Goal: Information Seeking & Learning: Learn about a topic

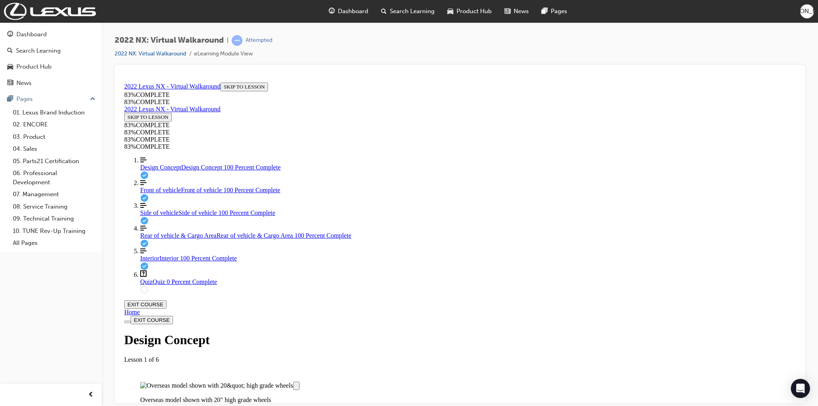
scroll to position [448, 0]
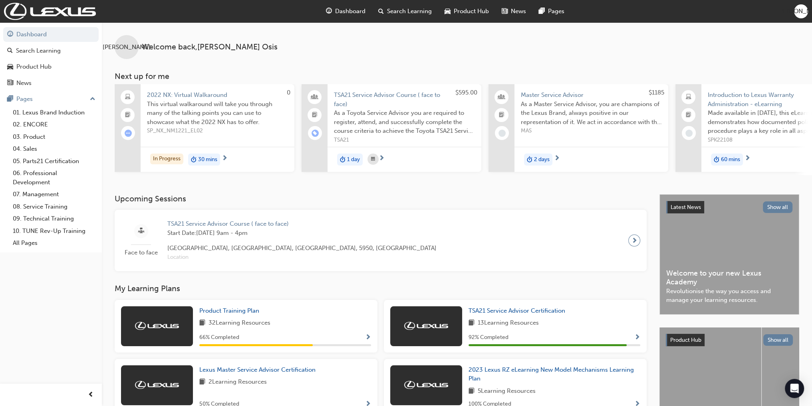
click at [387, 13] on span "Search Learning" at bounding box center [409, 11] width 45 height 9
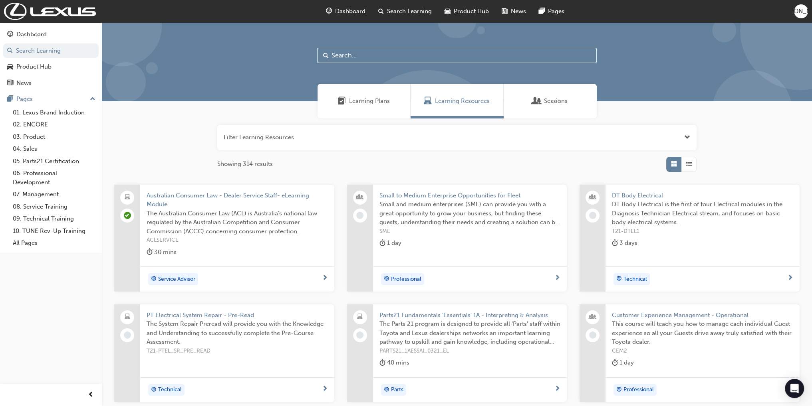
click at [347, 57] on input "text" at bounding box center [456, 55] width 279 height 15
type input "lexus encore"
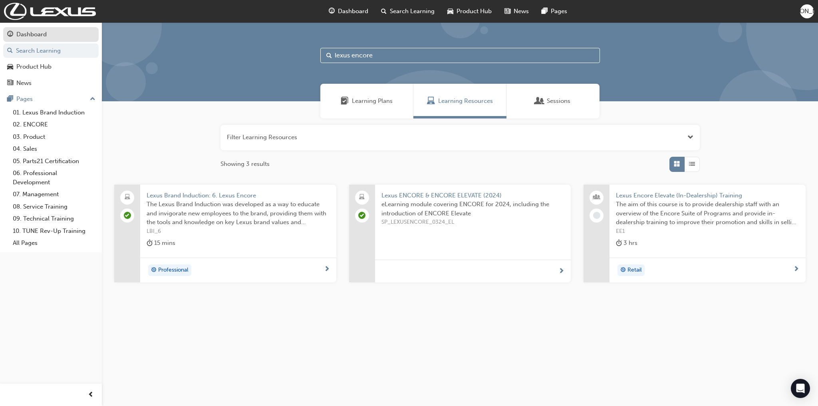
click at [40, 28] on link "Dashboard" at bounding box center [50, 34] width 95 height 15
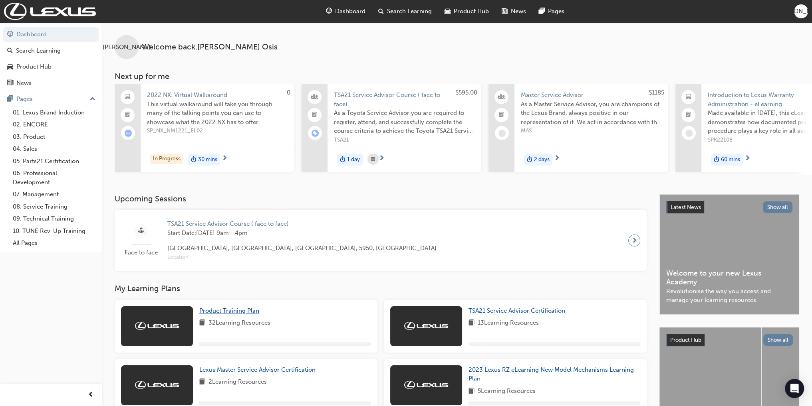
click at [240, 311] on span "Product Training Plan" at bounding box center [229, 310] width 60 height 7
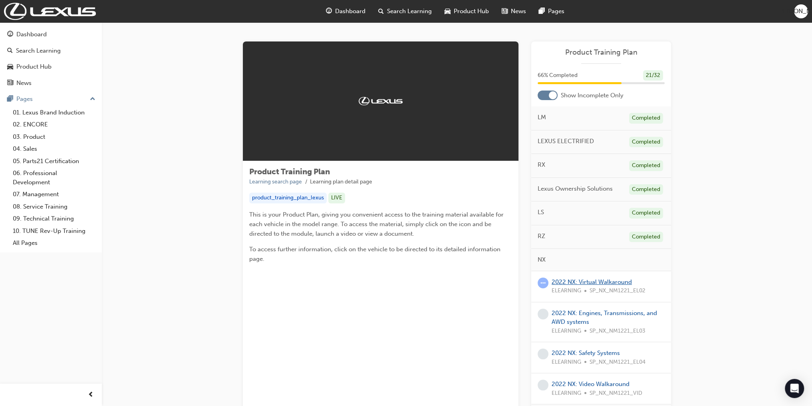
click at [567, 283] on link "2022 NX: Virtual Walkaround" at bounding box center [591, 282] width 80 height 7
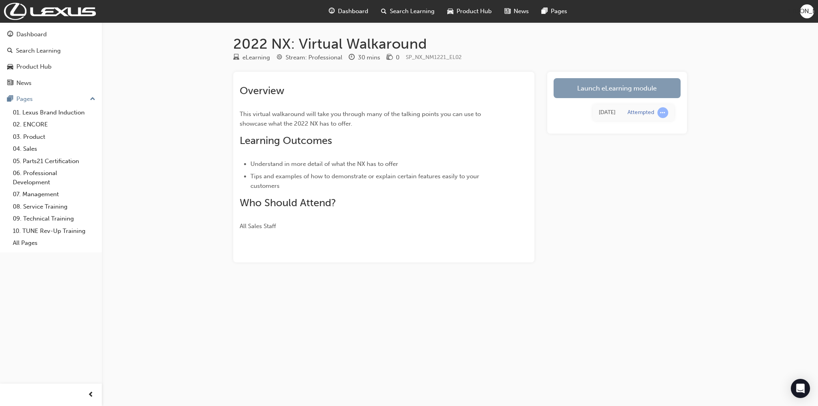
click at [583, 91] on link "Launch eLearning module" at bounding box center [616, 88] width 127 height 20
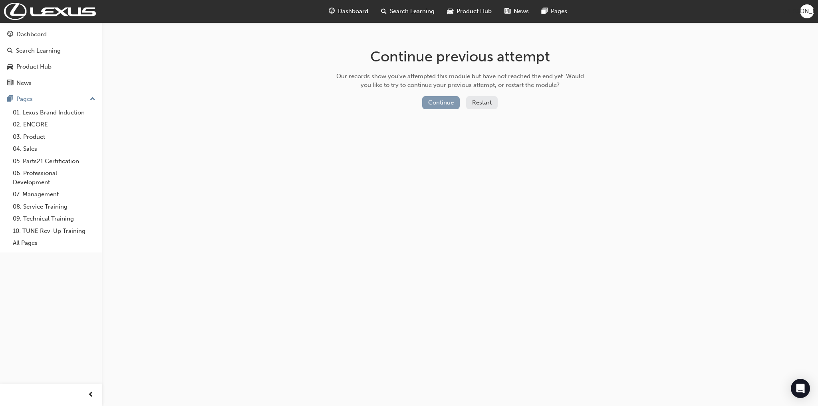
click at [446, 105] on button "Continue" at bounding box center [441, 102] width 38 height 13
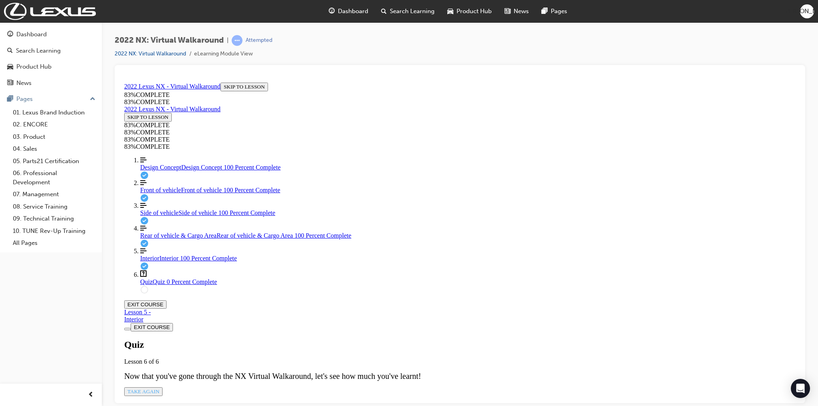
scroll to position [28, 0]
click at [173, 171] on link "Design Concept Design Concept 100 Percent Complete" at bounding box center [467, 163] width 655 height 14
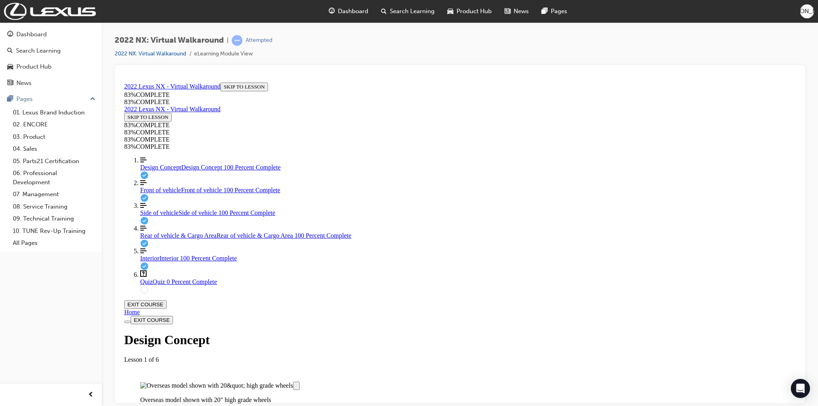
scroll to position [776, 0]
click at [182, 194] on div "Front of vehicle Front of vehicle 100 Percent Complete" at bounding box center [467, 189] width 655 height 7
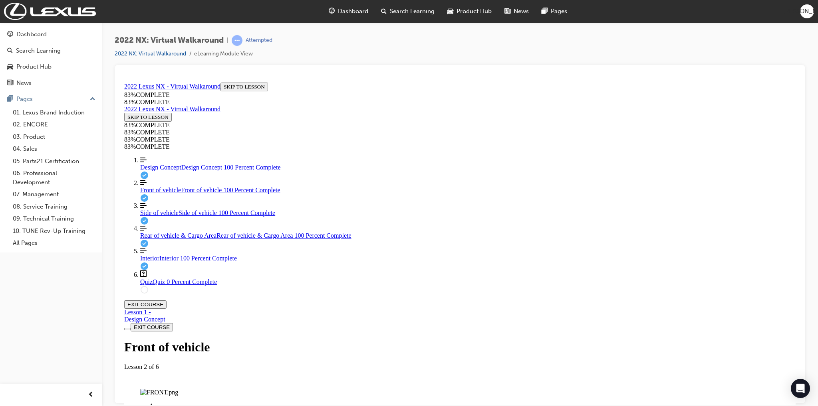
scroll to position [147, 0]
click at [160, 216] on span "Side of vehicle" at bounding box center [159, 212] width 38 height 7
click at [159, 406] on div "Labeled graphic marker, Plus, Not Viewed" at bounding box center [159, 408] width 0 height 0
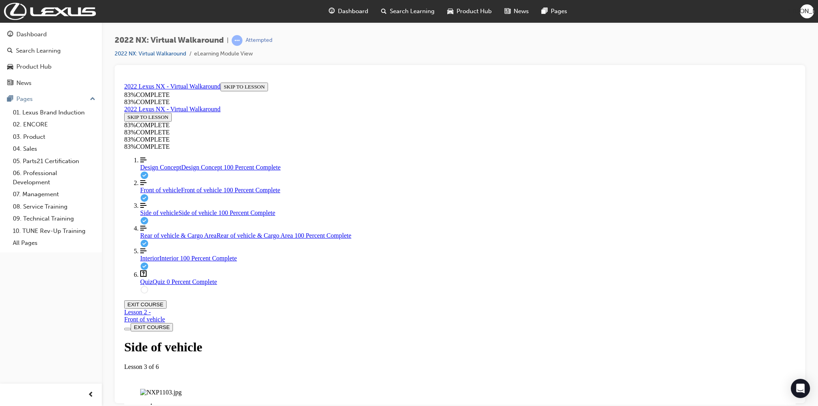
click at [182, 389] on img "Labeled Graphic" at bounding box center [161, 392] width 42 height 7
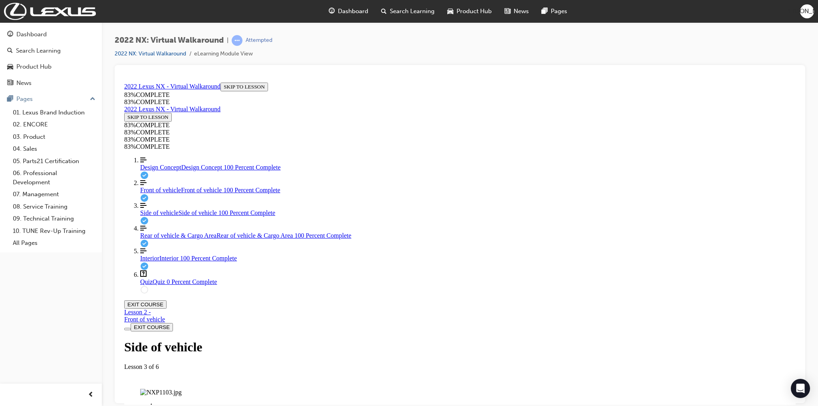
scroll to position [67, 0]
click at [182, 389] on img "Labeled Graphic" at bounding box center [161, 392] width 42 height 7
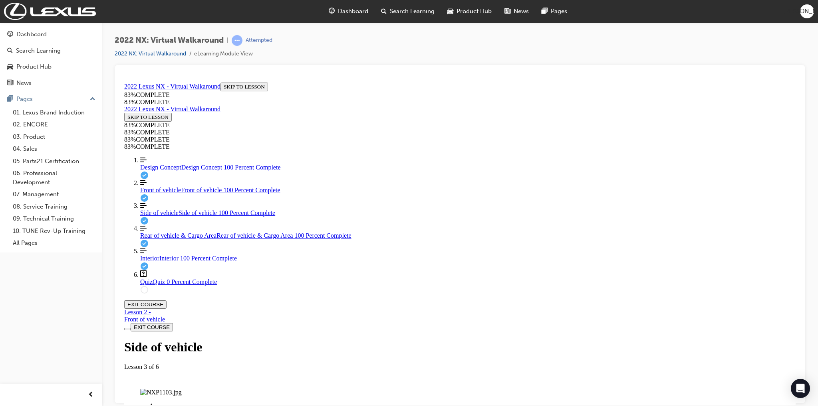
drag, startPoint x: 468, startPoint y: 277, endPoint x: 500, endPoint y: 262, distance: 35.4
click at [182, 389] on img "Labeled Graphic" at bounding box center [161, 392] width 42 height 7
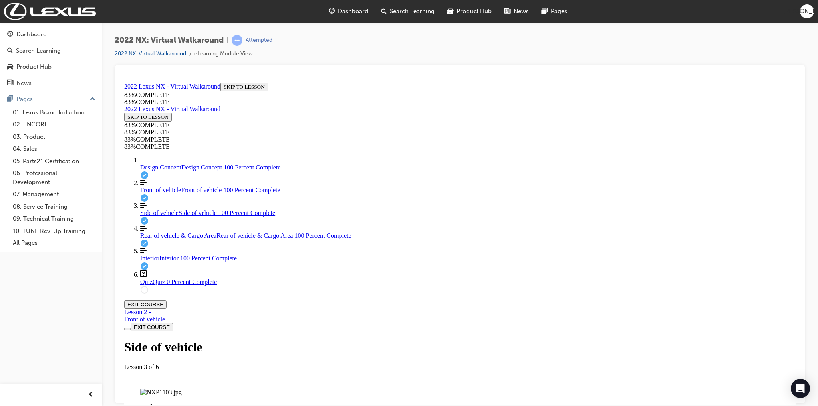
click at [182, 389] on img "Labeled Graphic" at bounding box center [161, 392] width 42 height 7
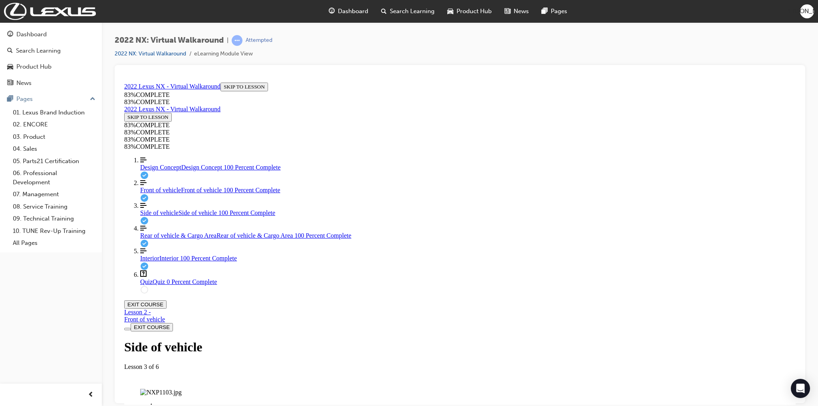
click at [182, 389] on img "Labeled Graphic" at bounding box center [161, 392] width 42 height 7
click at [158, 239] on link "Rear of vehicle & Cargo Area Rear of vehicle & Cargo Area 100 Percent Complete" at bounding box center [467, 232] width 655 height 14
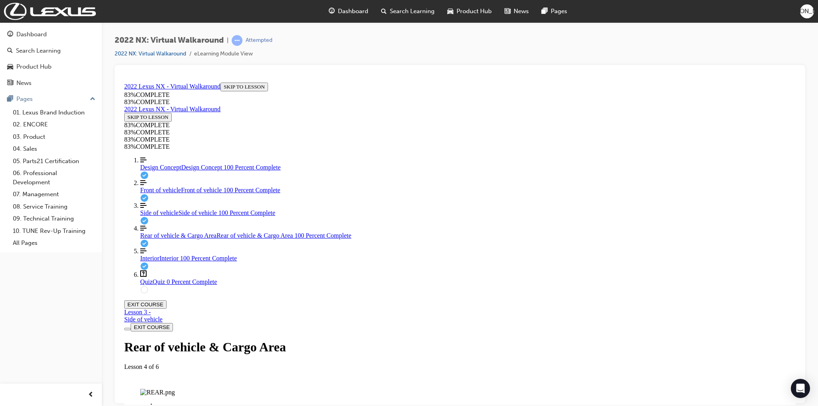
scroll to position [479, 0]
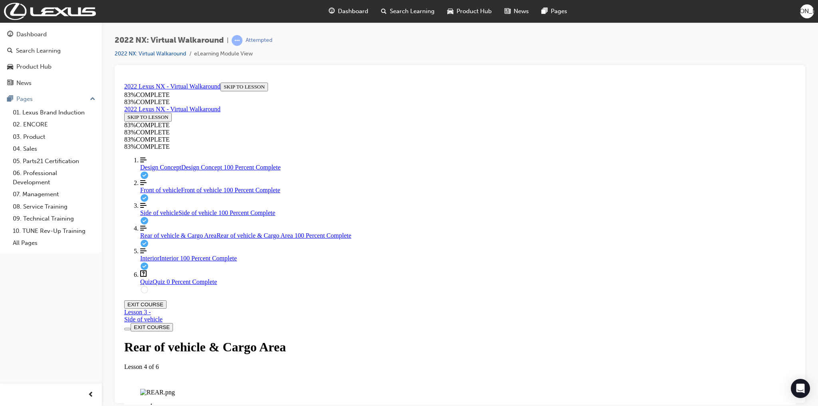
click at [143, 262] on link "Interior Interior 100 Percent Complete" at bounding box center [467, 255] width 655 height 14
click at [159, 406] on div "Labeled graphic marker, Plus, Not Viewed" at bounding box center [159, 408] width 0 height 0
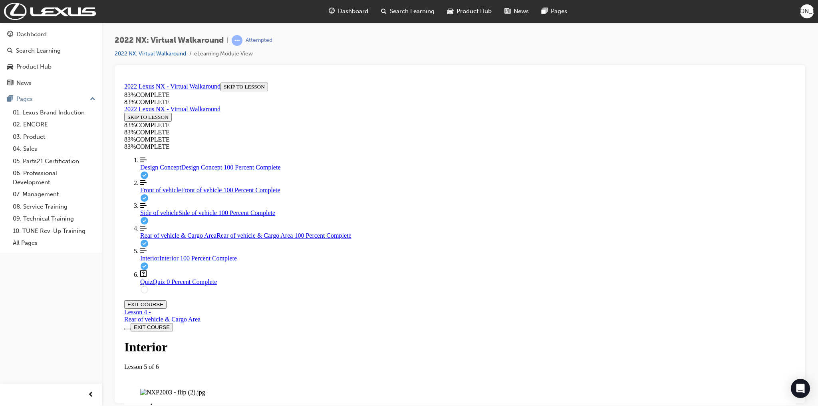
click at [205, 389] on img "Labeled Graphic" at bounding box center [172, 392] width 65 height 7
drag, startPoint x: 547, startPoint y: 317, endPoint x: 550, endPoint y: 255, distance: 61.9
click at [205, 389] on img "Labeled Graphic" at bounding box center [172, 392] width 65 height 7
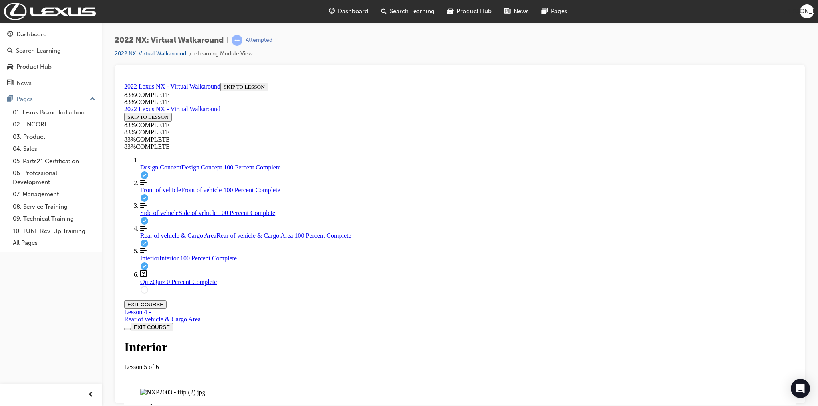
click at [205, 389] on img "Labeled Graphic" at bounding box center [172, 392] width 65 height 7
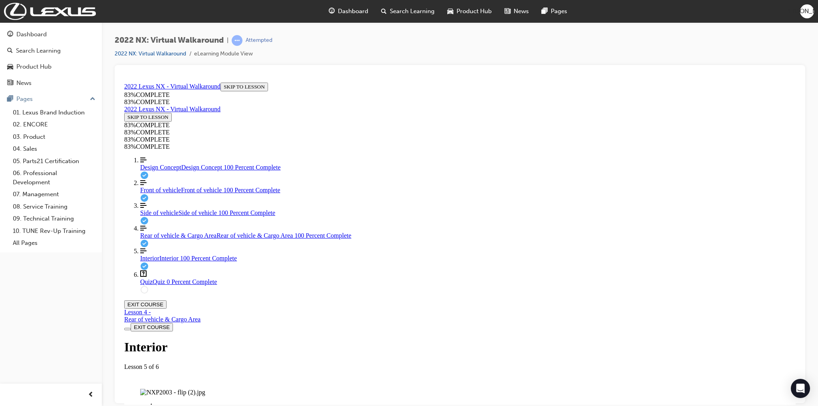
click at [205, 389] on img "Labeled Graphic" at bounding box center [172, 392] width 65 height 7
